Goal: Use online tool/utility: Utilize a website feature to perform a specific function

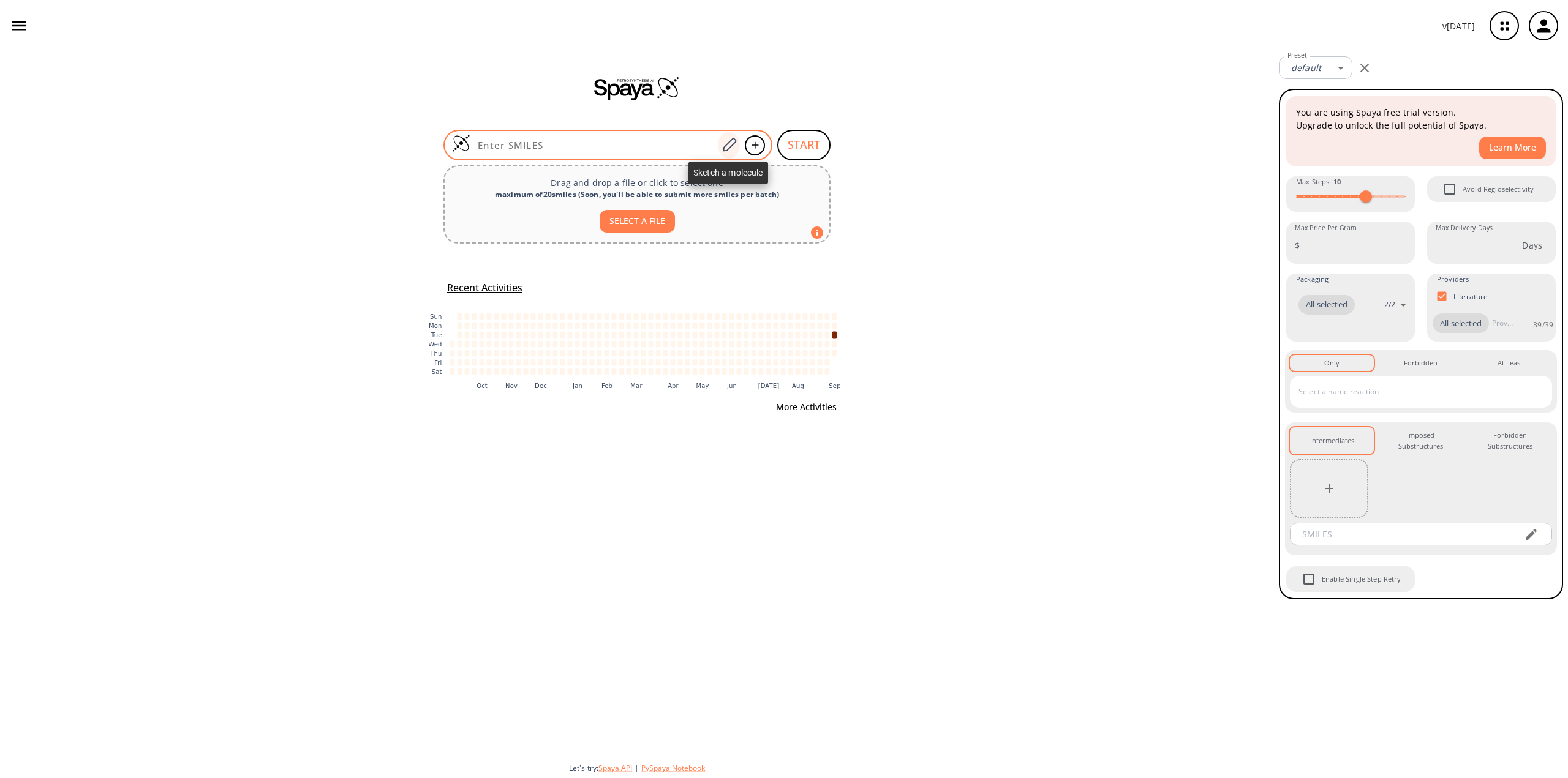
click at [728, 141] on icon at bounding box center [729, 145] width 17 height 16
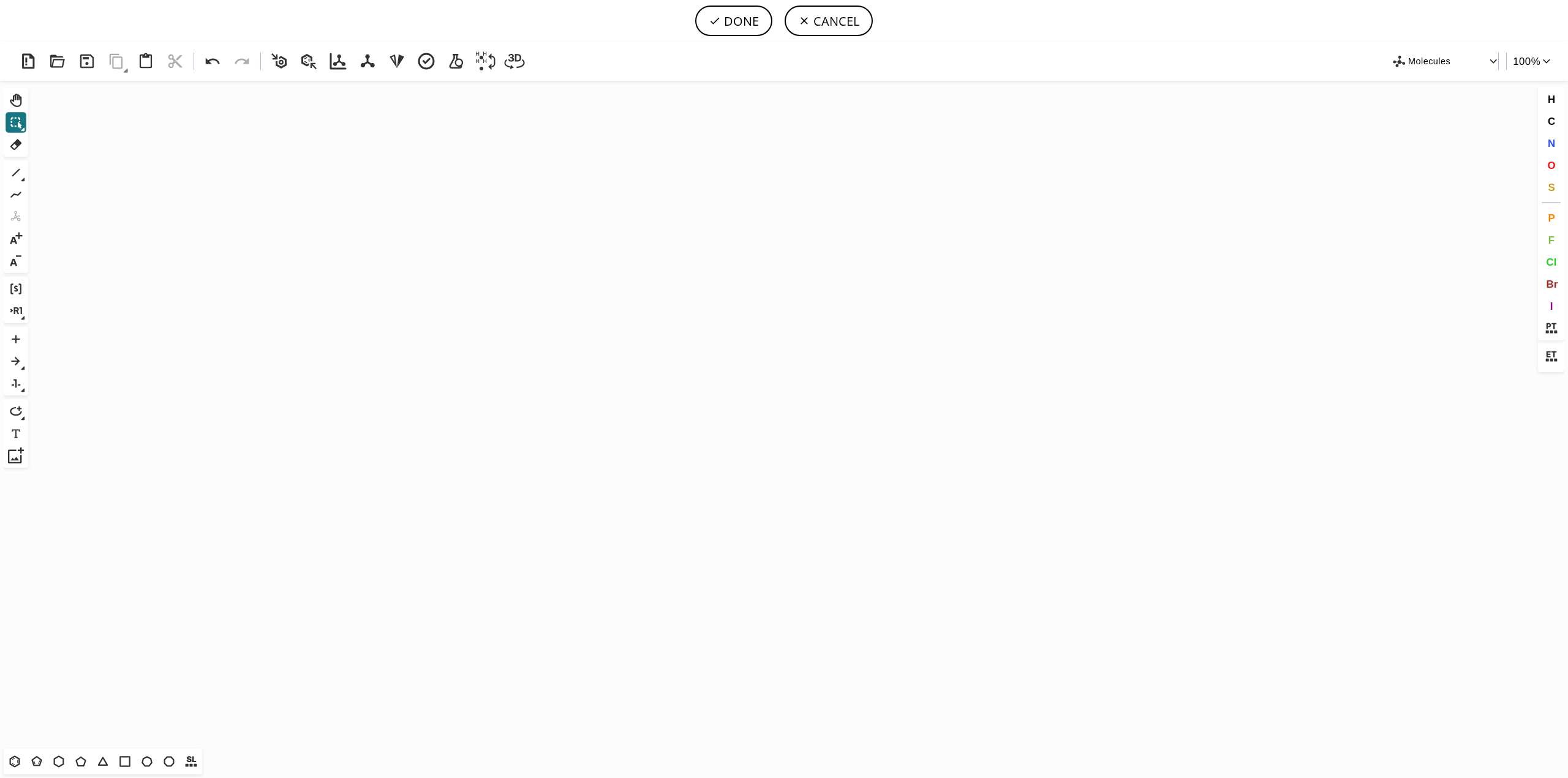
drag, startPoint x: 17, startPoint y: 760, endPoint x: 62, endPoint y: 707, distance: 69.5
click at [17, 760] on icon at bounding box center [14, 761] width 16 height 16
drag, startPoint x: 461, startPoint y: 261, endPoint x: 450, endPoint y: 272, distance: 15.6
click at [461, 262] on icon "Created with [PERSON_NAME] 2.3.0" at bounding box center [784, 414] width 1502 height 668
click at [13, 171] on icon at bounding box center [16, 173] width 16 height 16
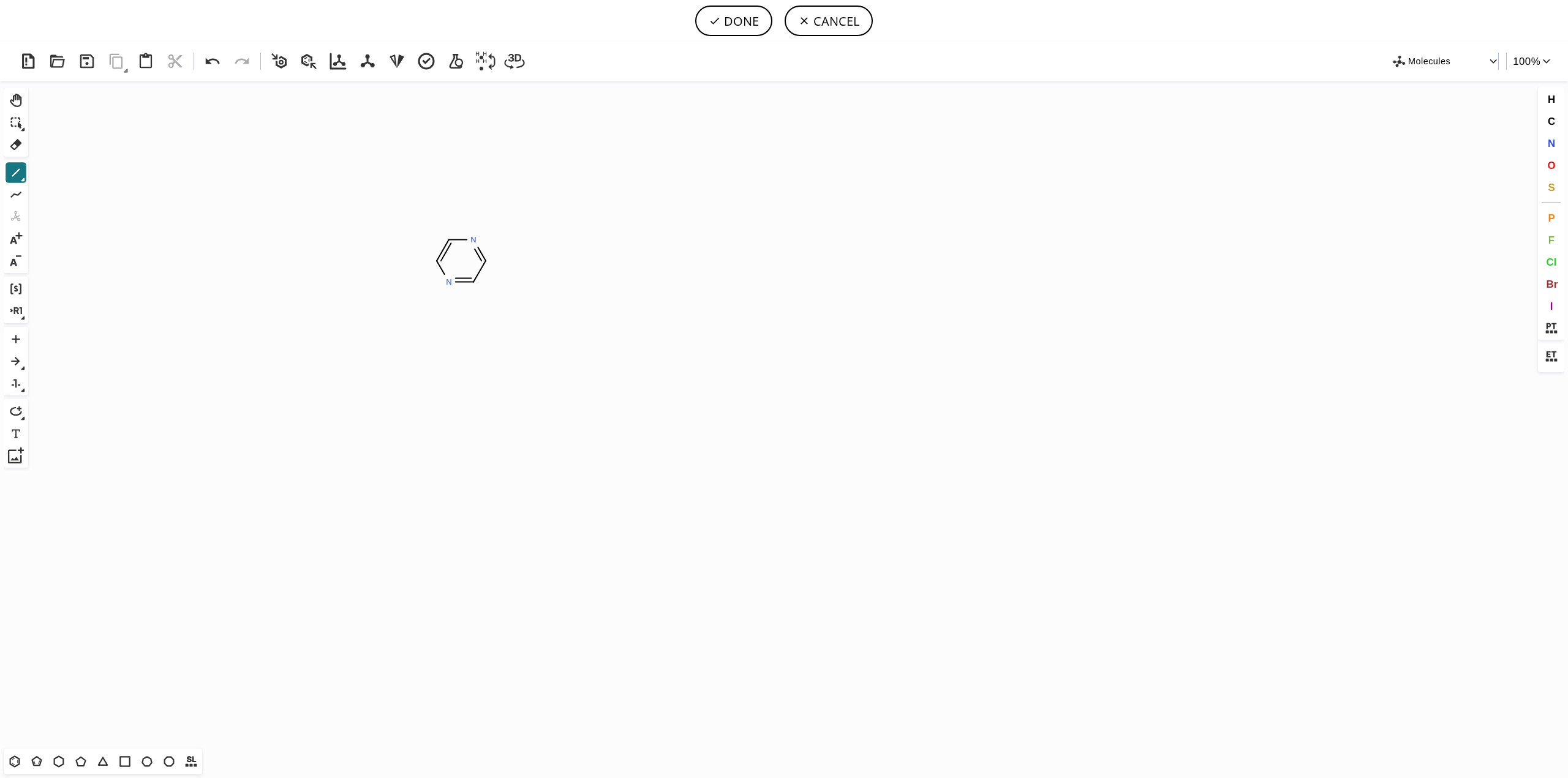
drag, startPoint x: 473, startPoint y: 277, endPoint x: 482, endPoint y: 285, distance: 12.0
click at [757, 22] on button "DONE" at bounding box center [734, 21] width 77 height 31
type input "N1C=CN=C(OC)C=1S(F)(=O)=O"
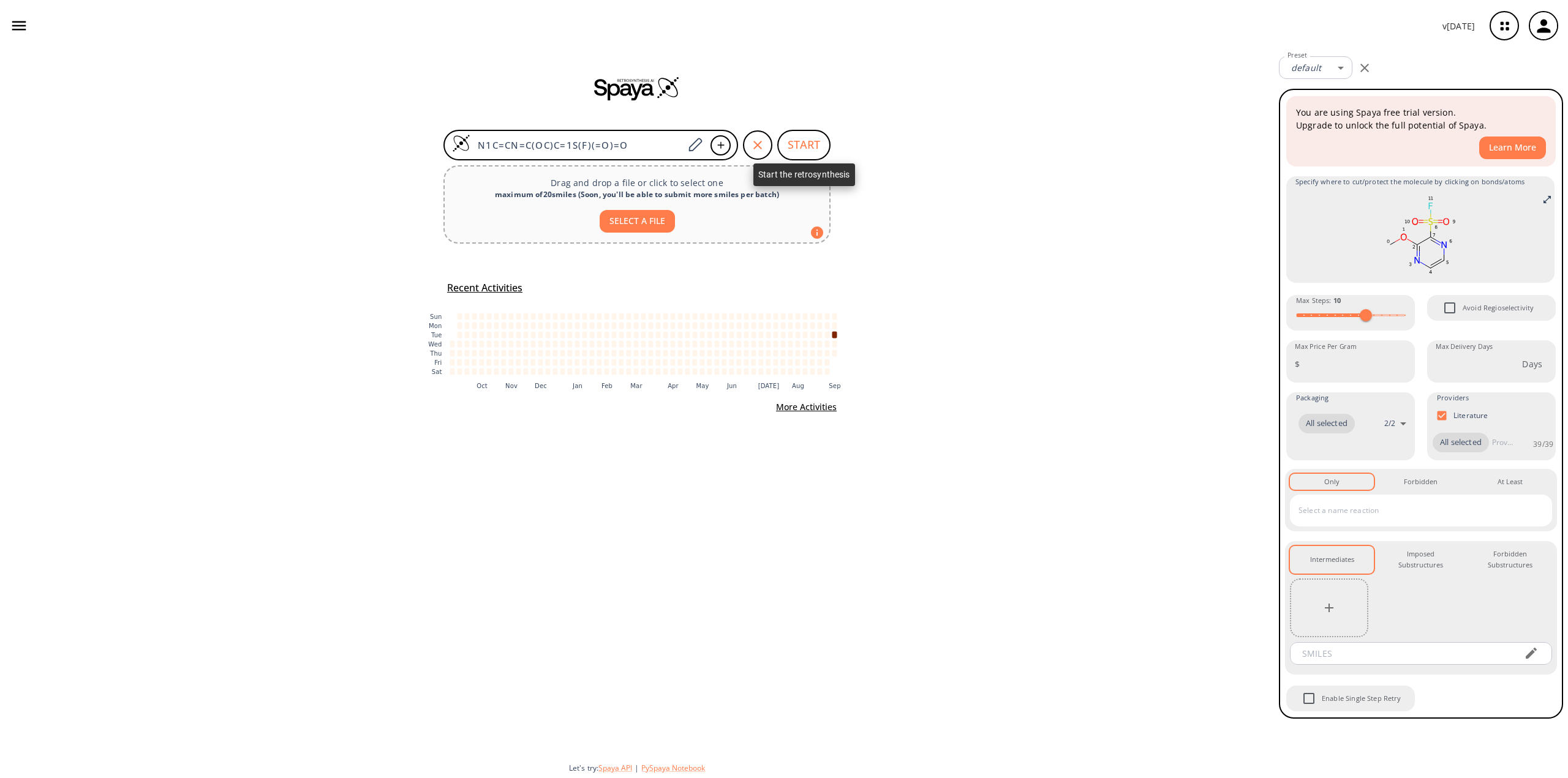
click at [817, 145] on button "START" at bounding box center [804, 145] width 53 height 31
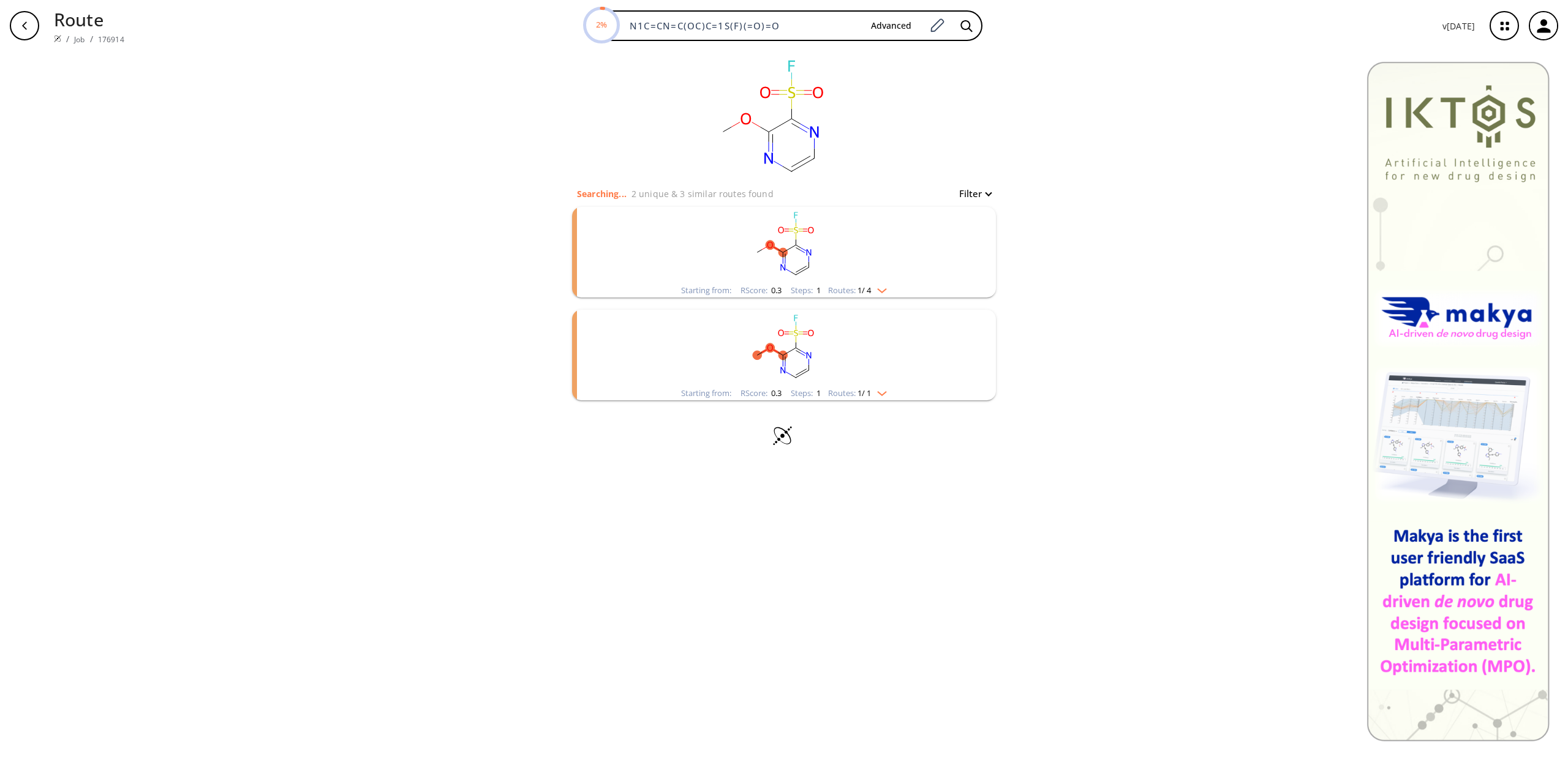
click at [891, 265] on rect "clusters" at bounding box center [784, 245] width 318 height 76
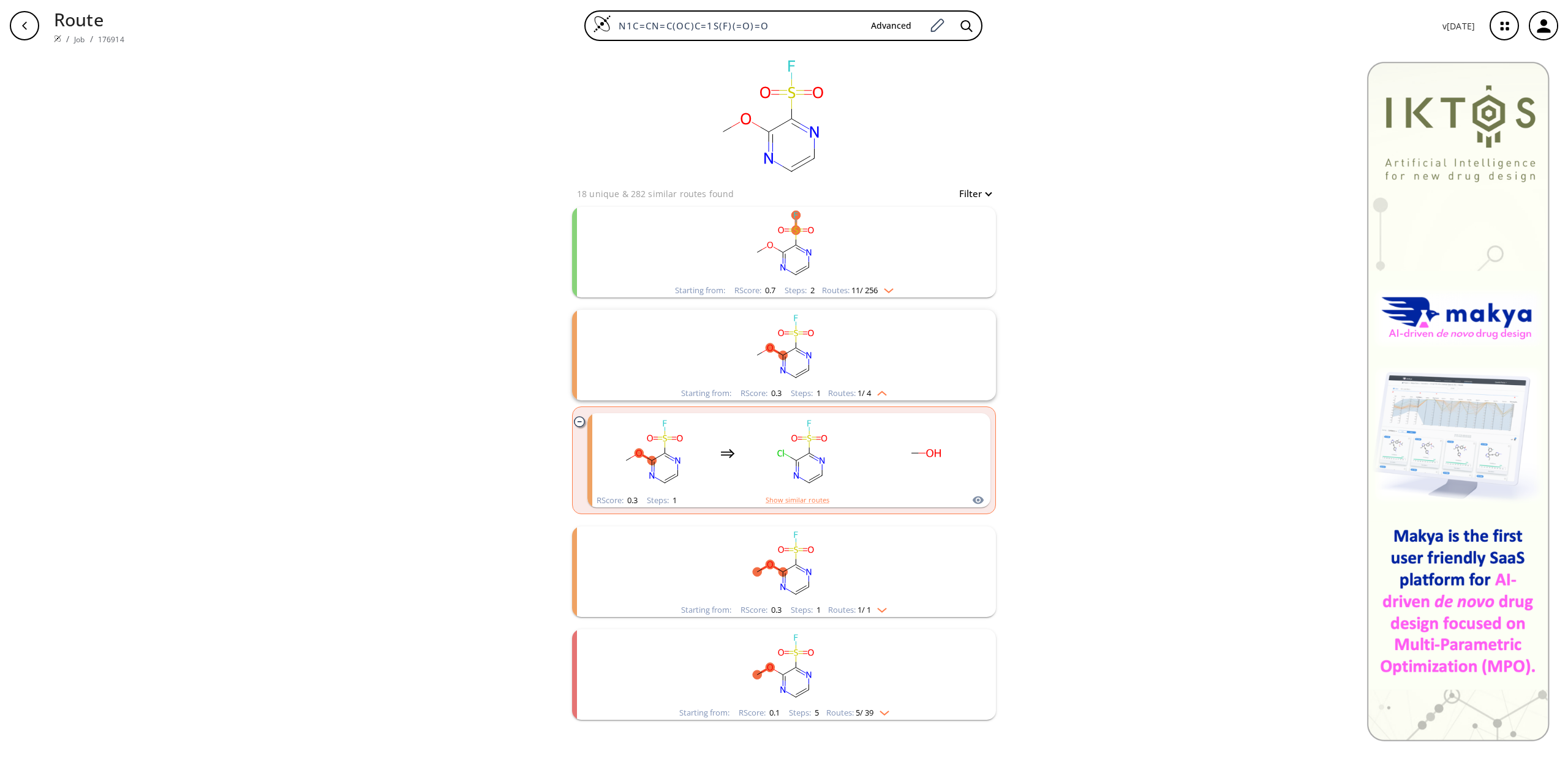
click at [887, 231] on rect "clusters" at bounding box center [784, 245] width 318 height 76
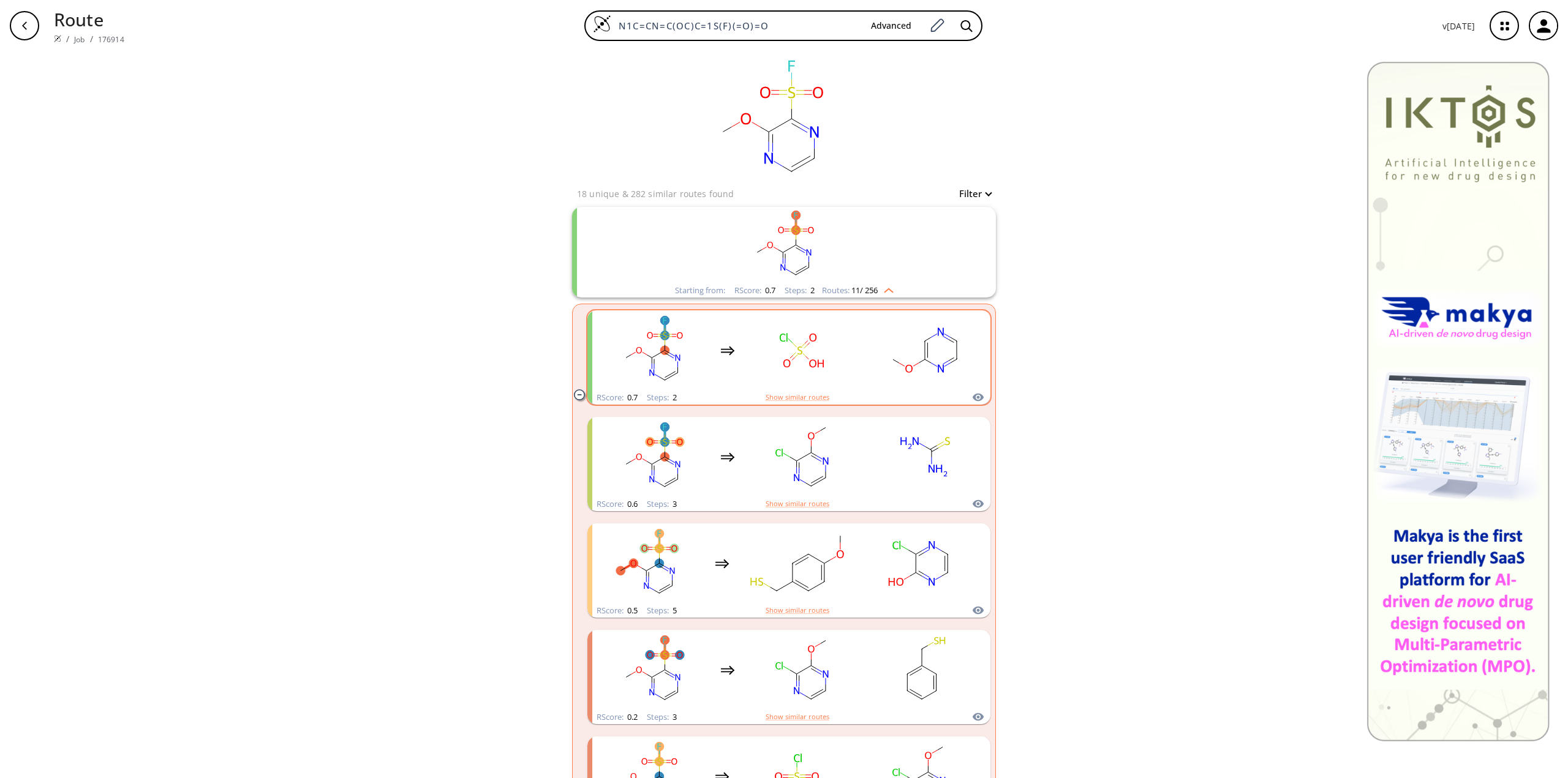
click at [801, 348] on rect "clusters" at bounding box center [802, 351] width 110 height 76
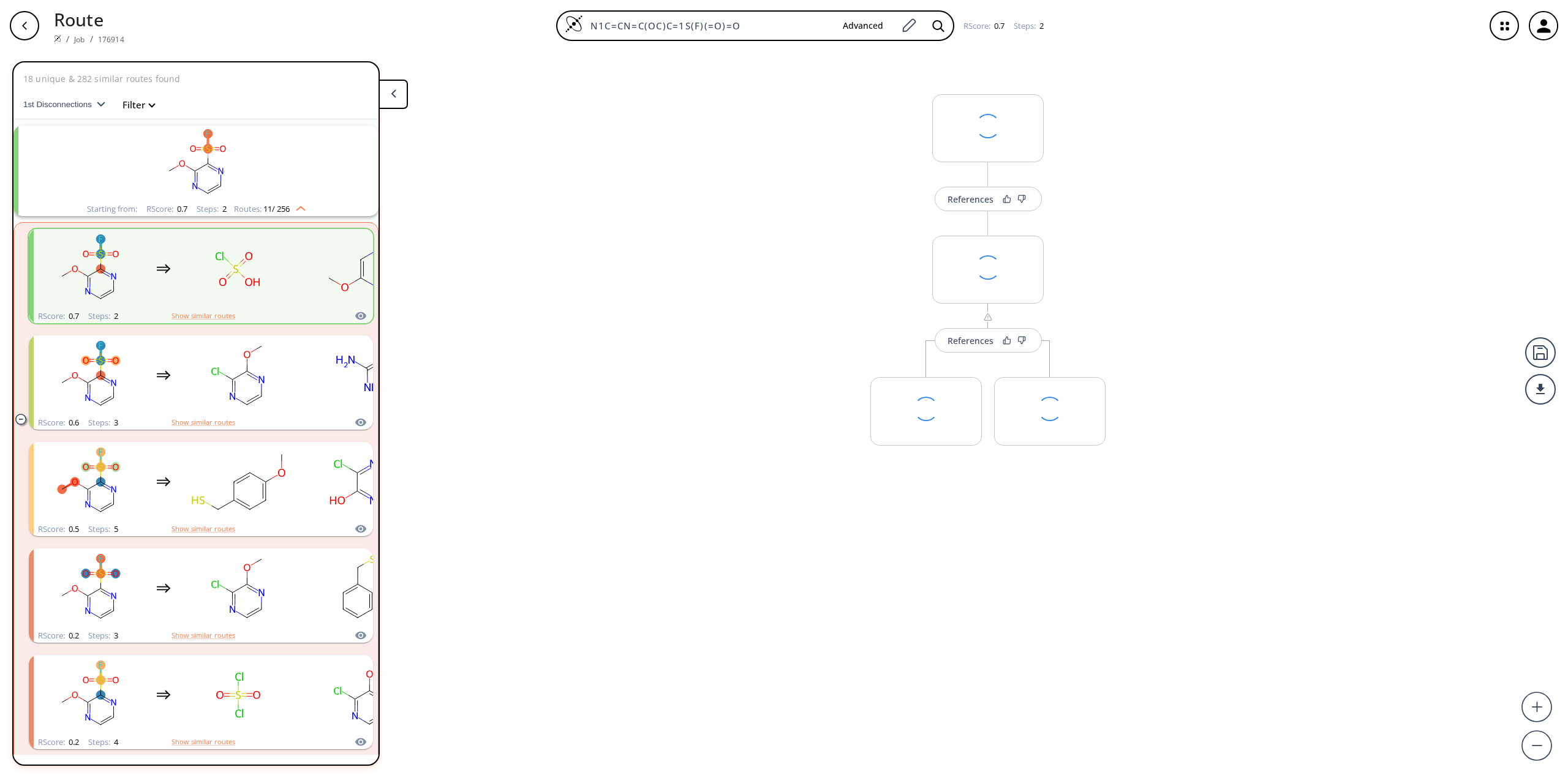
scroll to position [28, 0]
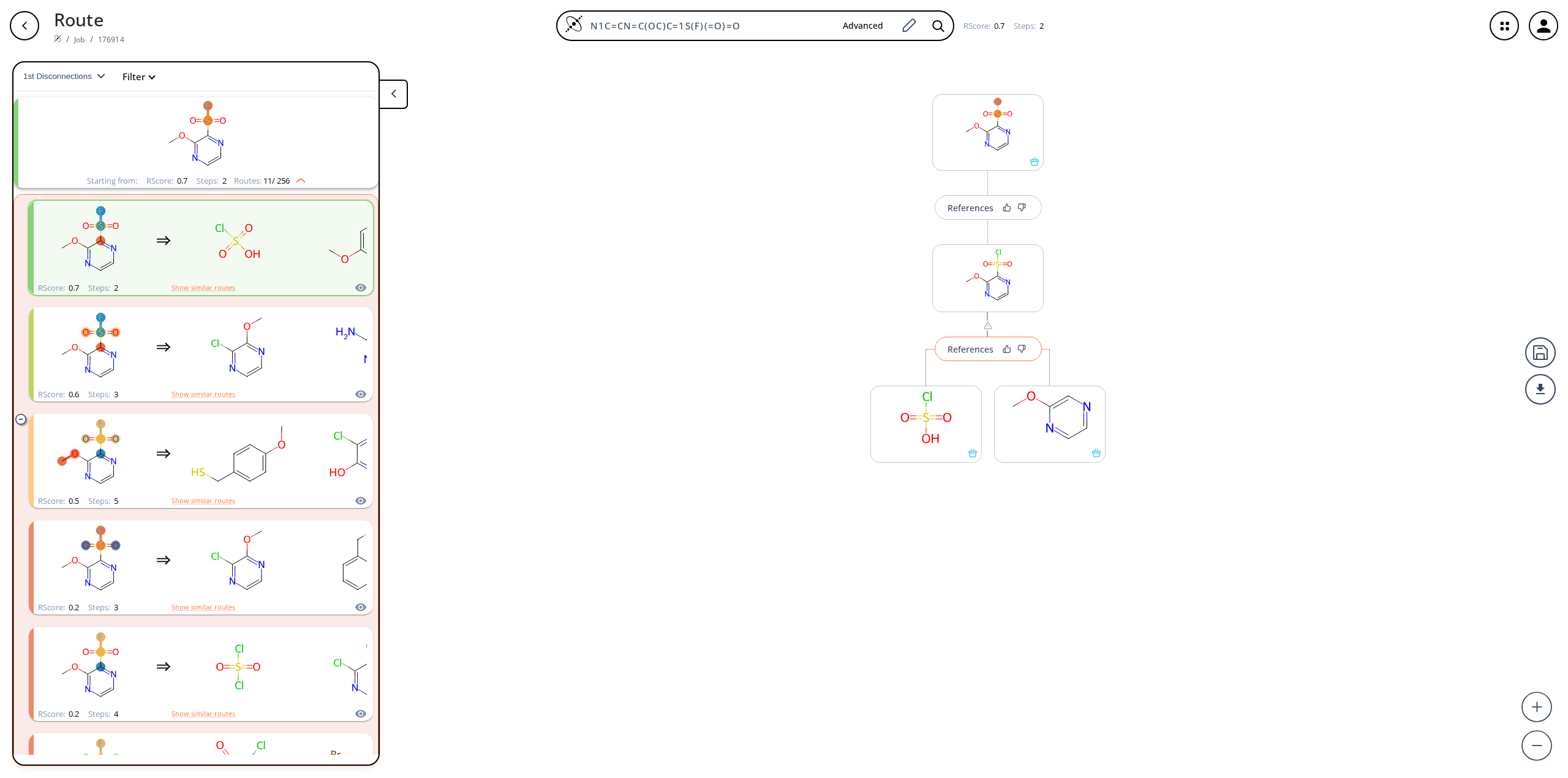
click at [982, 350] on div "References" at bounding box center [971, 349] width 46 height 8
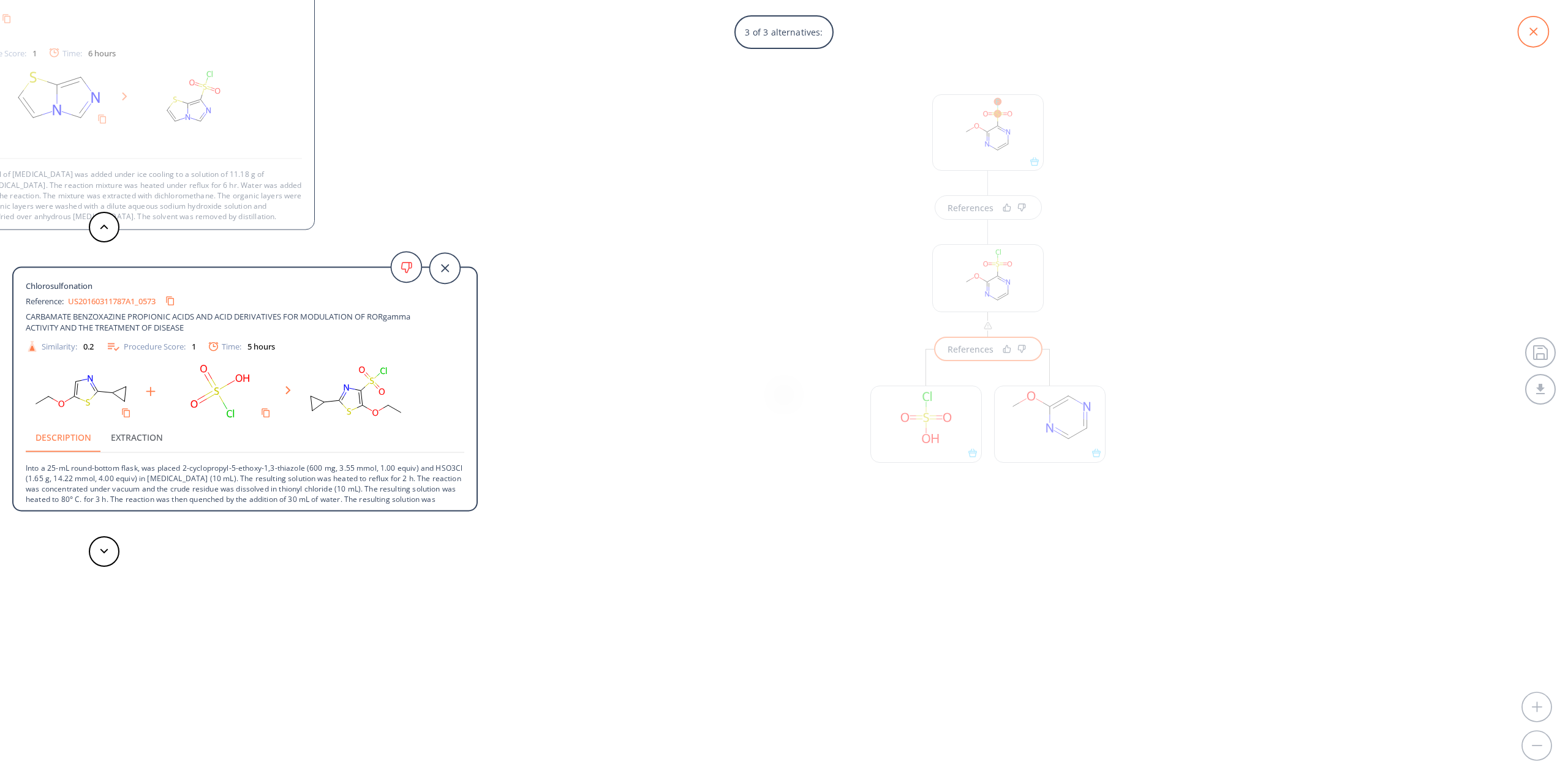
click at [1538, 33] on icon at bounding box center [1533, 32] width 31 height 31
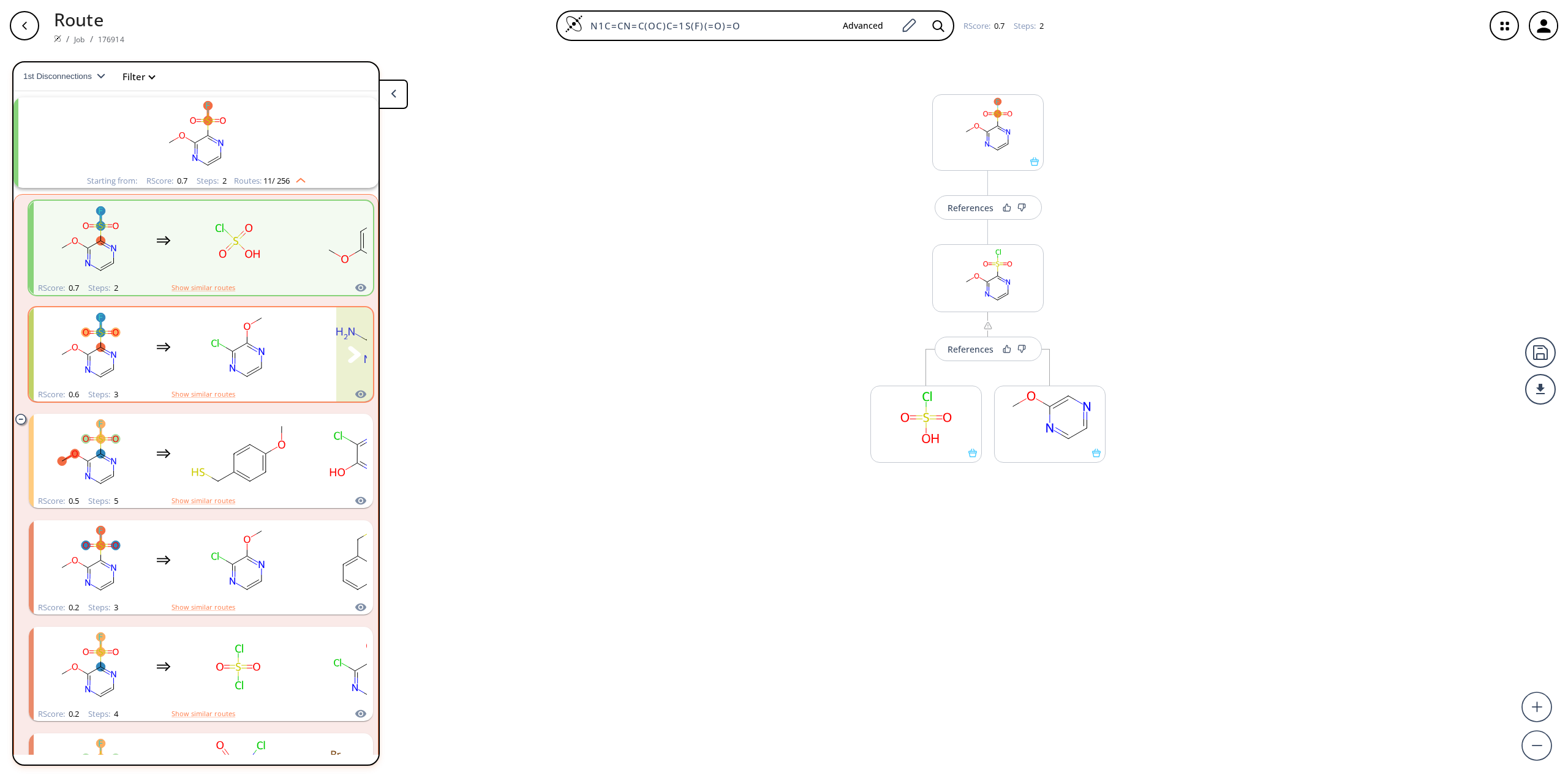
click at [237, 353] on ellipse "clusters" at bounding box center [232, 352] width 10 height 10
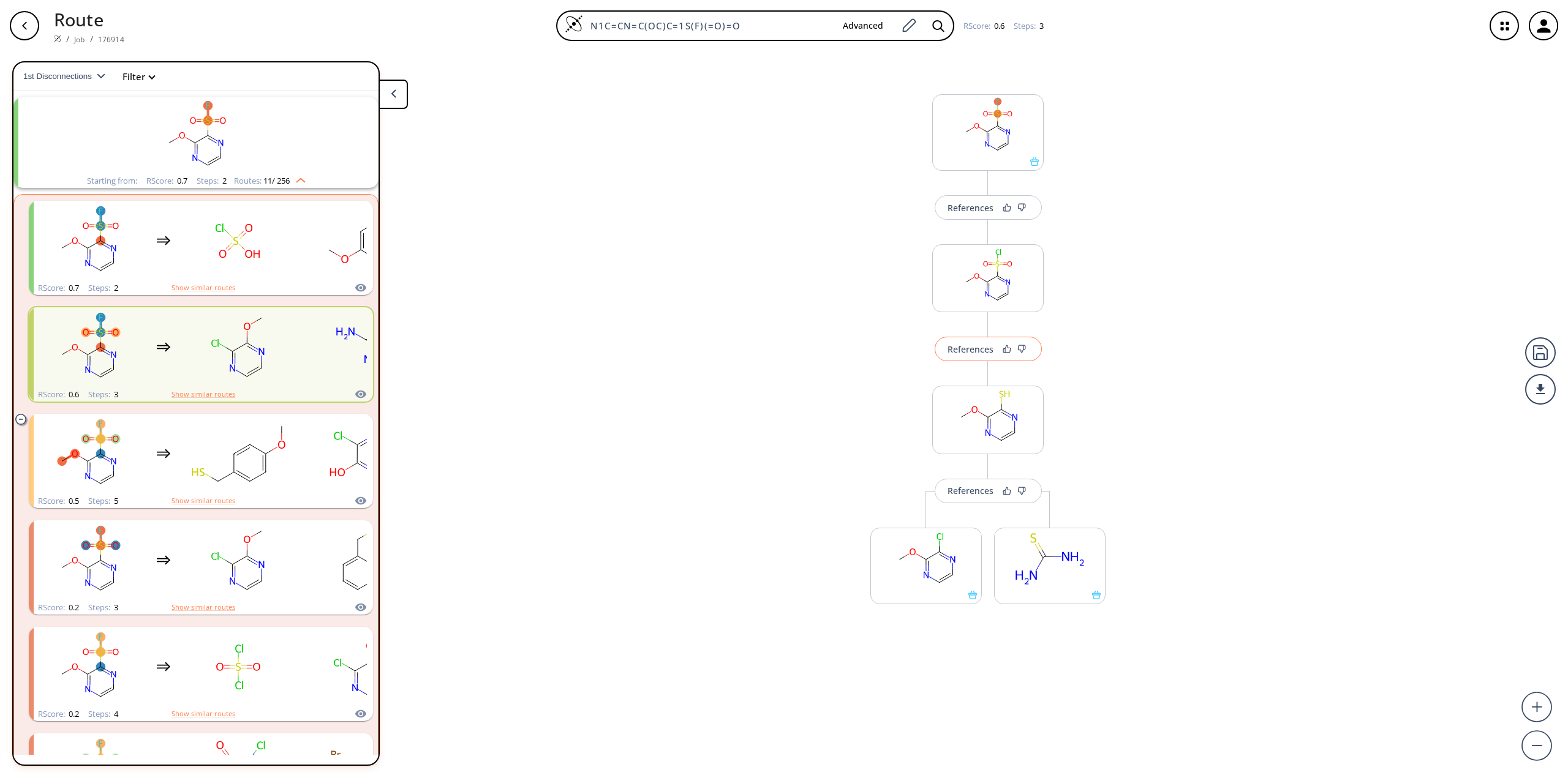
click at [976, 345] on div "References" at bounding box center [971, 349] width 46 height 8
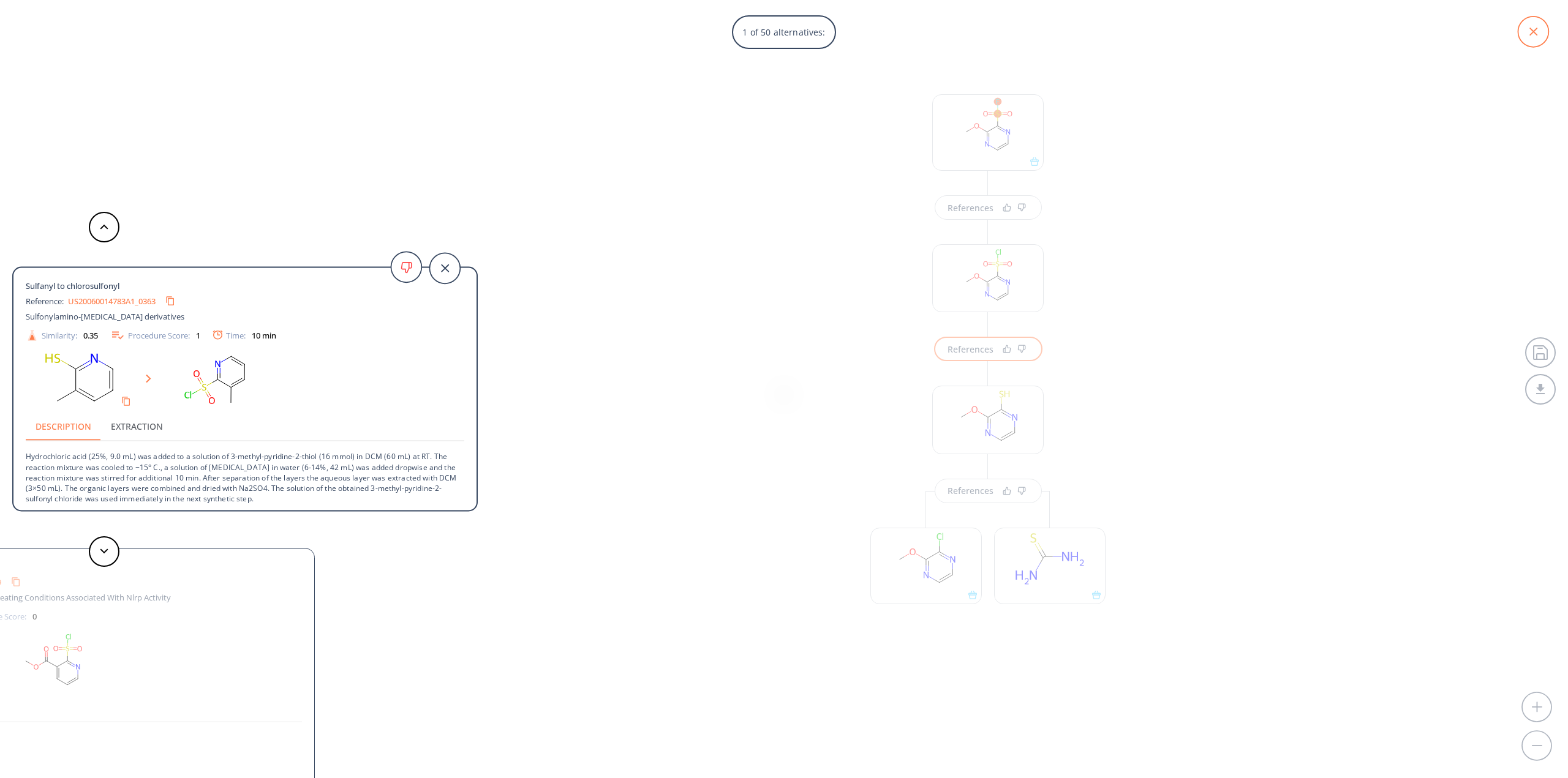
click at [1536, 31] on icon at bounding box center [1533, 32] width 31 height 31
